Goal: Book appointment/travel/reservation

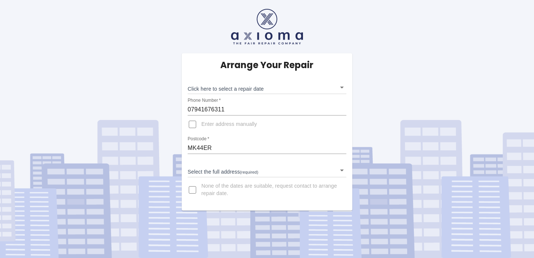
click at [254, 90] on body "Arrange Your Repair Click here to select a repair date ​ Phone Number   * 07941…" at bounding box center [267, 129] width 534 height 258
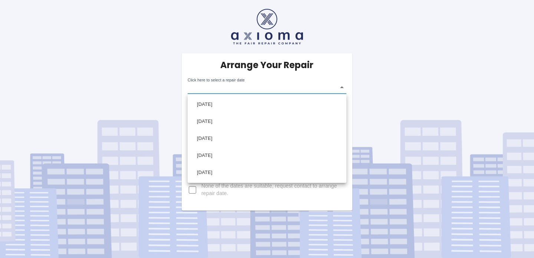
click at [268, 84] on div at bounding box center [267, 129] width 534 height 258
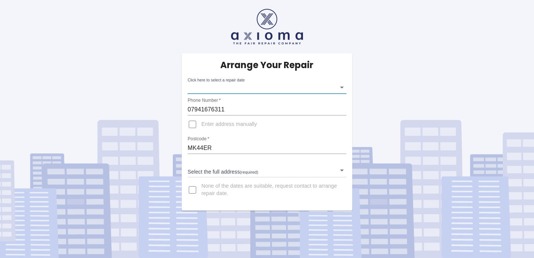
click at [273, 91] on body "Arrange Your Repair Click here to select a repair date ​ Phone Number   * 07941…" at bounding box center [267, 129] width 534 height 258
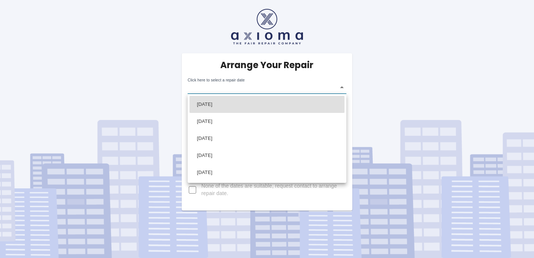
click at [255, 87] on div at bounding box center [267, 129] width 534 height 258
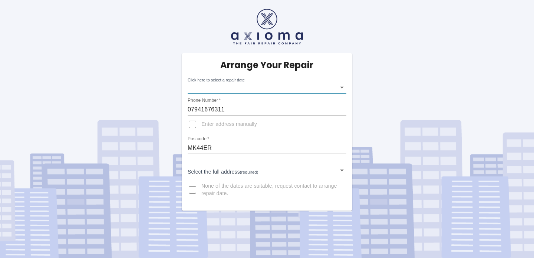
click at [265, 89] on body "Arrange Your Repair Click here to select a repair date ​ Phone Number   * 07941…" at bounding box center [267, 129] width 534 height 258
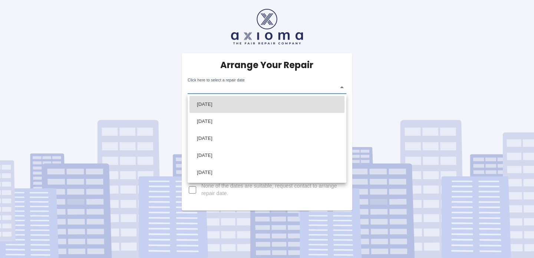
click at [289, 76] on div at bounding box center [267, 129] width 534 height 258
click at [270, 92] on body "Arrange Your Repair Click here to select a repair date ​ Phone Number   * 07941…" at bounding box center [267, 129] width 534 height 258
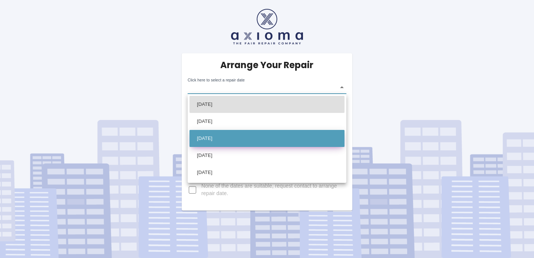
click at [257, 141] on li "[DATE]" at bounding box center [267, 138] width 155 height 17
type input "[DATE]T00:00:00.000Z"
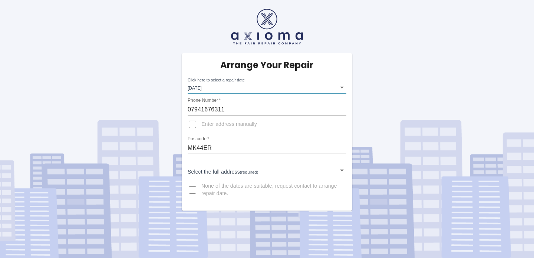
click at [196, 126] on input "Enter address manually" at bounding box center [193, 125] width 18 height 18
checkbox input "true"
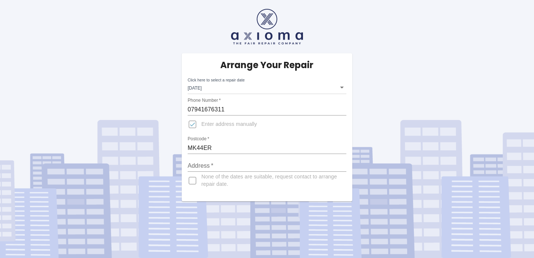
click at [211, 167] on input "Address   *" at bounding box center [267, 166] width 159 height 12
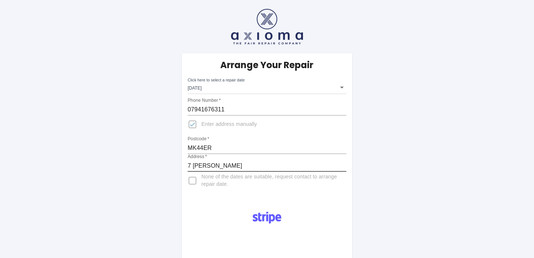
click at [251, 170] on input "7 [PERSON_NAME]" at bounding box center [267, 166] width 159 height 12
click at [237, 165] on input "7 [PERSON_NAME]" at bounding box center [267, 166] width 159 height 12
click at [257, 167] on input "7 [PERSON_NAME]" at bounding box center [267, 166] width 159 height 12
type input "7 [PERSON_NAME],"
type input "[STREET_ADDRESS][PERSON_NAME][PERSON_NAME][PERSON_NAME]"
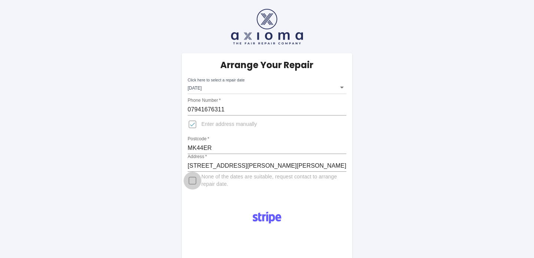
click at [191, 184] on input "None of the dates are suitable, request contact to arrange repair date." at bounding box center [193, 181] width 18 height 18
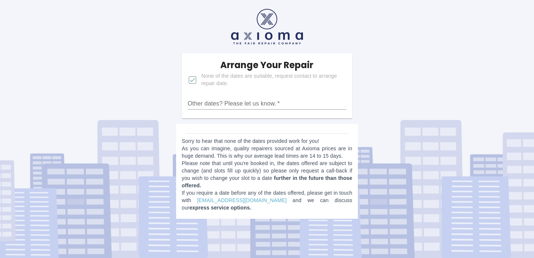
click at [194, 78] on input "None of the dates are suitable, request contact to arrange repair date." at bounding box center [193, 80] width 18 height 18
checkbox input "false"
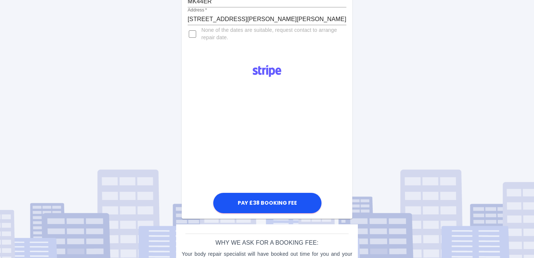
scroll to position [148, 0]
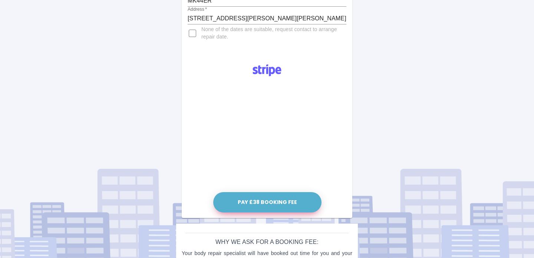
click at [273, 206] on button "Pay £38 Booking Fee" at bounding box center [267, 202] width 108 height 20
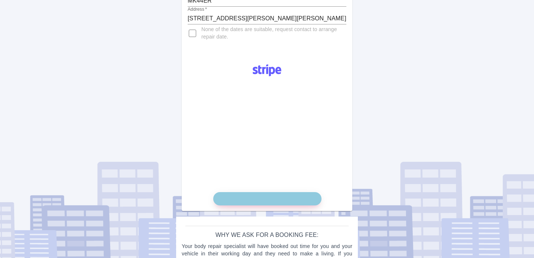
scroll to position [190, 0]
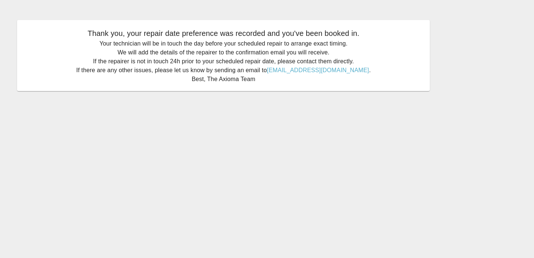
click at [227, 55] on p "Your technician will be in touch the day before your scheduled repair to arrang…" at bounding box center [223, 61] width 398 height 45
click at [219, 64] on p "Your technician will be in touch the day before your scheduled repair to arrang…" at bounding box center [223, 61] width 398 height 45
